Goal: Task Accomplishment & Management: Manage account settings

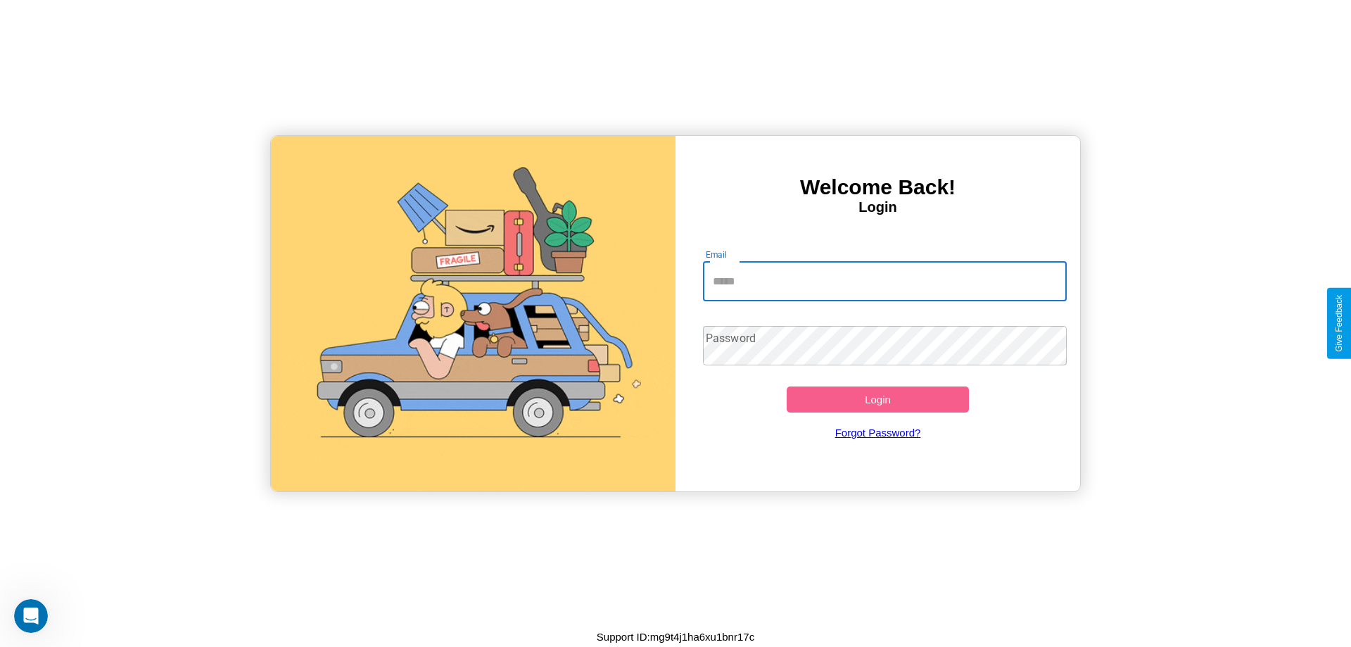
click at [884, 281] on input "Email" at bounding box center [885, 281] width 364 height 39
type input "**********"
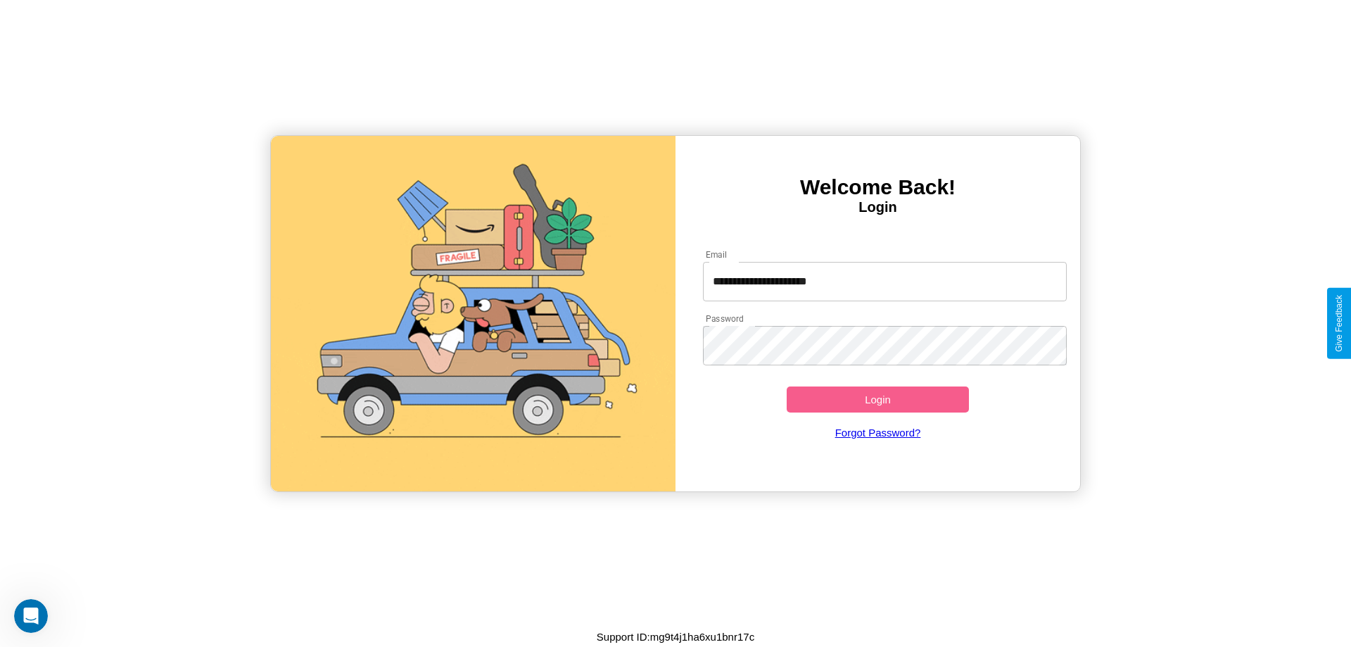
click at [877, 399] on button "Login" at bounding box center [878, 399] width 182 height 26
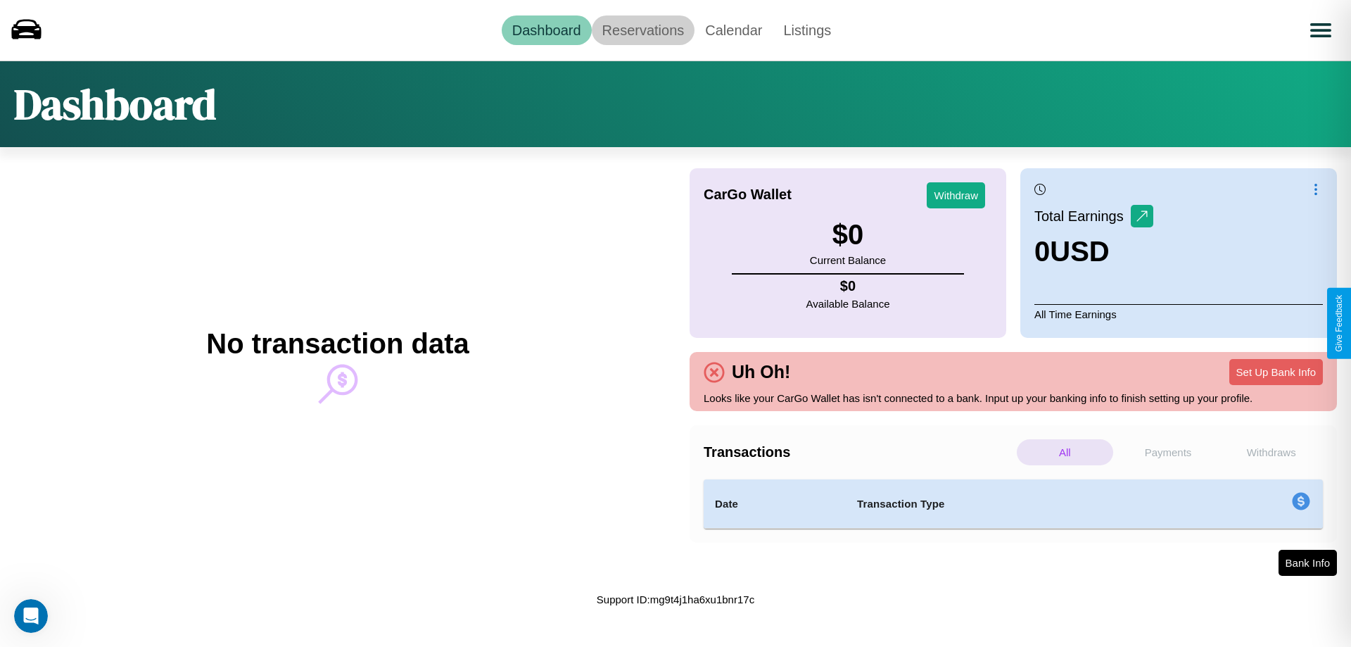
click at [642, 30] on link "Reservations" at bounding box center [643, 30] width 103 height 30
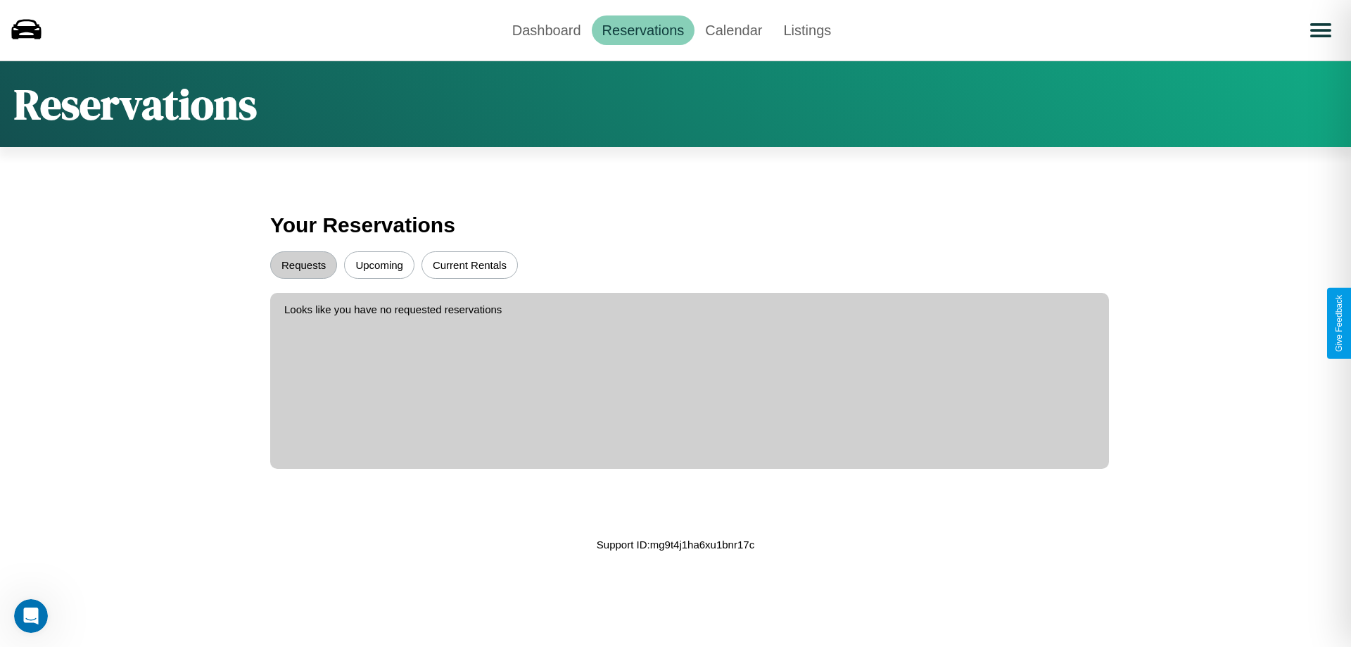
click at [379, 265] on button "Upcoming" at bounding box center [379, 264] width 70 height 27
click at [303, 265] on button "Requests" at bounding box center [303, 264] width 67 height 27
click at [733, 30] on link "Calendar" at bounding box center [734, 30] width 78 height 30
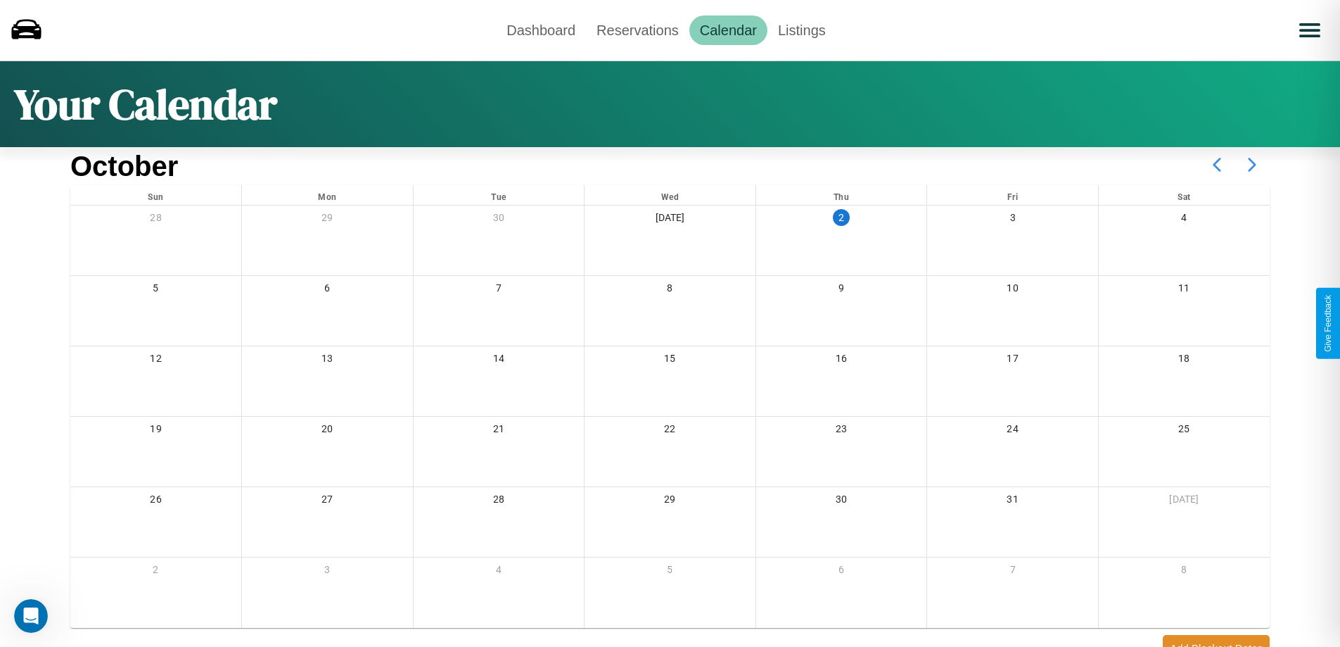
click at [1253, 165] on icon at bounding box center [1252, 164] width 35 height 35
